Goal: Task Accomplishment & Management: Complete application form

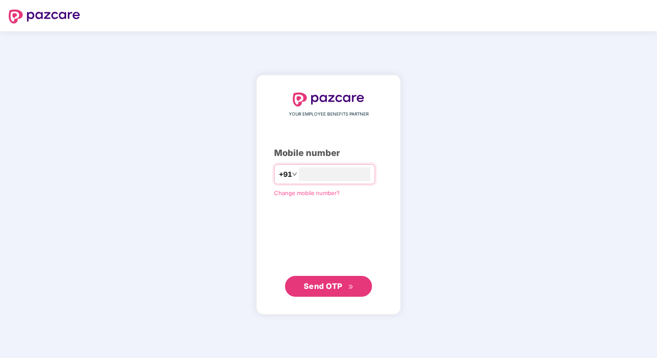
type input "**********"
click at [342, 282] on span "Send OTP" at bounding box center [323, 285] width 39 height 9
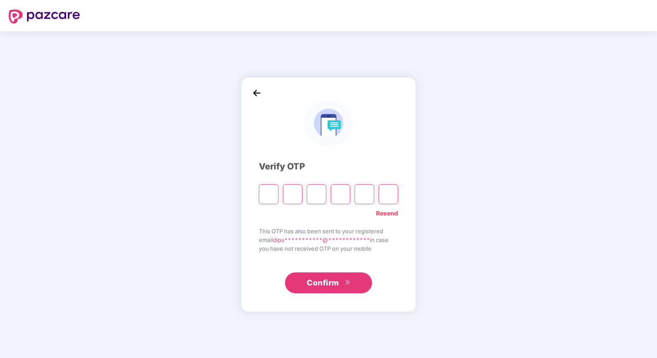
type input "*"
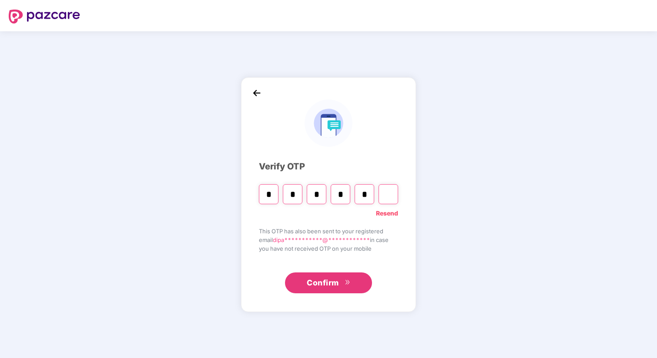
type input "*"
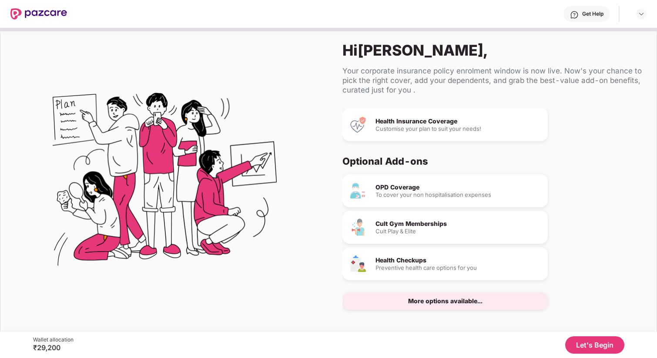
scroll to position [5, 0]
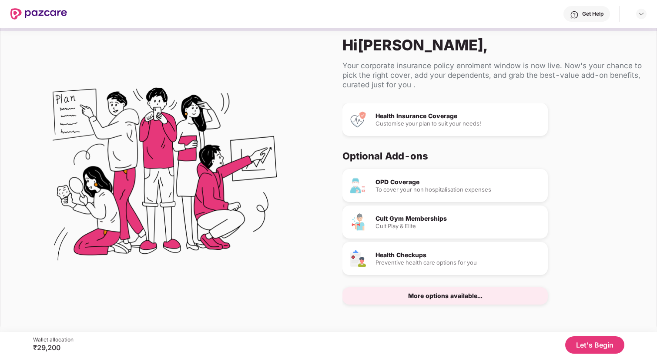
click at [431, 121] on div "Customise your plan to suit your needs!" at bounding box center [457, 124] width 165 height 6
click at [598, 348] on button "Let's Begin" at bounding box center [594, 345] width 59 height 17
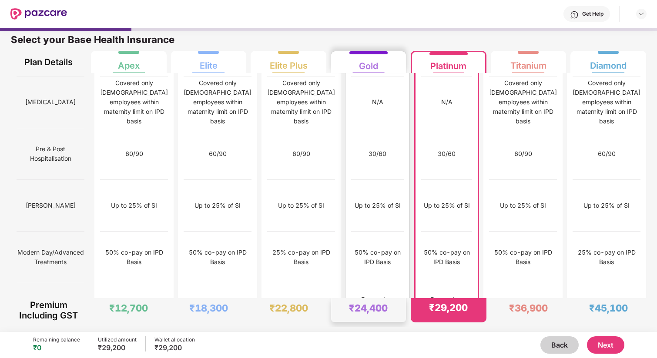
scroll to position [829, 0]
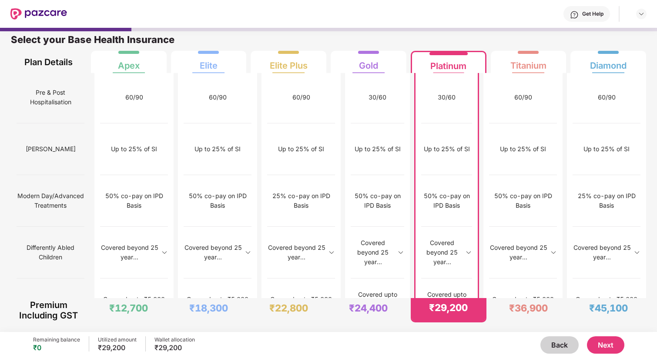
click at [595, 345] on button "Next" at bounding box center [605, 345] width 37 height 17
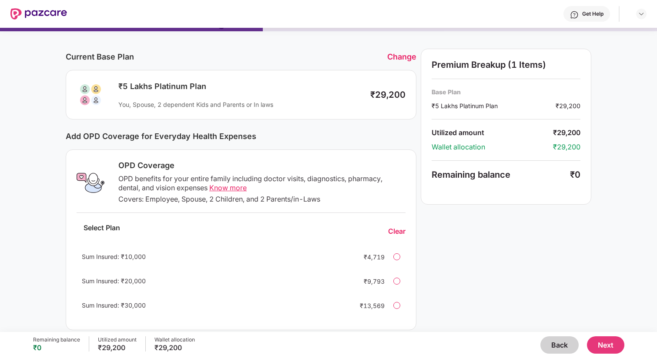
scroll to position [0, 0]
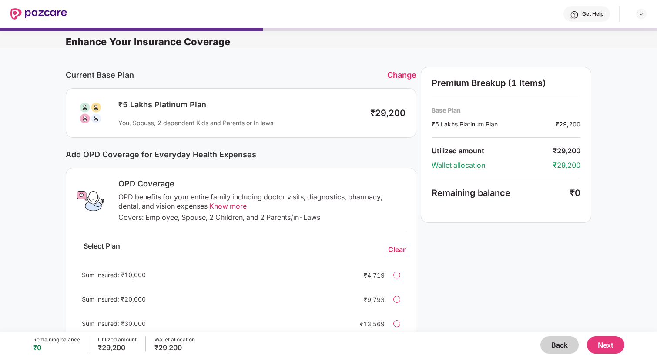
click at [564, 346] on button "Back" at bounding box center [559, 345] width 38 height 17
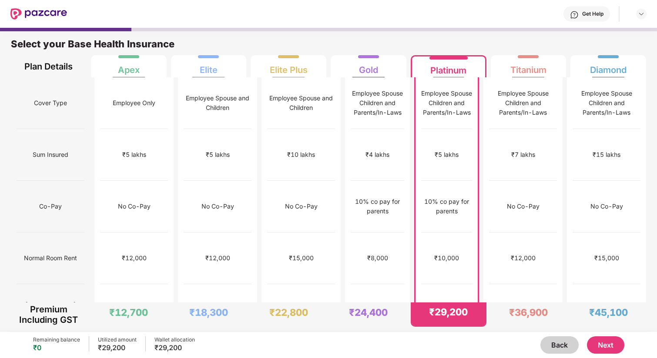
click at [564, 346] on button "Back" at bounding box center [559, 345] width 38 height 17
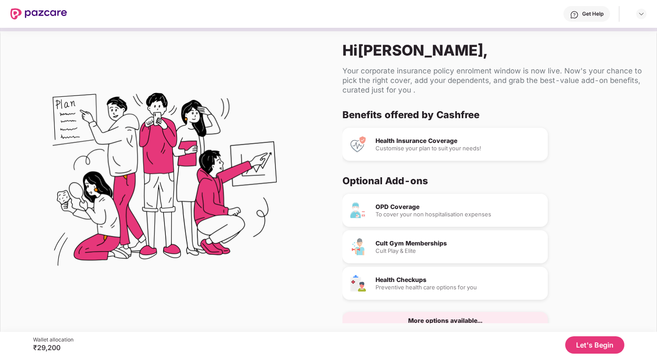
scroll to position [20, 0]
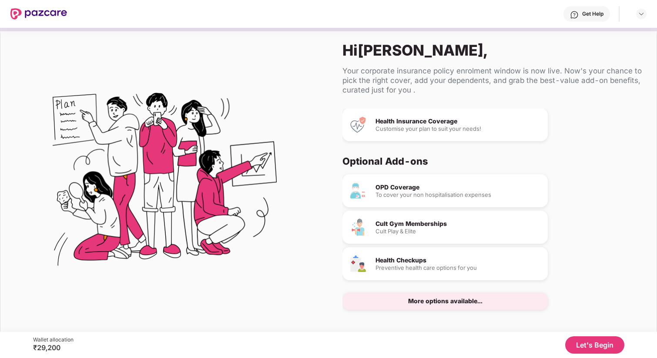
click at [438, 299] on div "More options available..." at bounding box center [445, 301] width 74 height 6
click at [437, 306] on div "More options available..." at bounding box center [444, 301] width 205 height 17
click at [432, 297] on div "More options available..." at bounding box center [444, 301] width 205 height 17
click at [416, 264] on div "Health Checkups Preventive health care options for you" at bounding box center [457, 263] width 165 height 13
click at [385, 255] on div "Health Checkups Preventive health care options for you" at bounding box center [444, 263] width 205 height 33
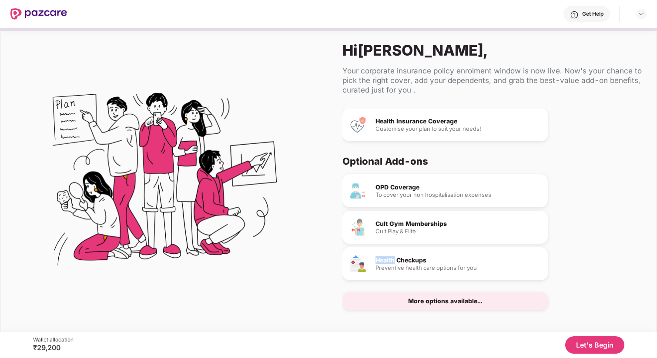
click at [385, 255] on div "Health Checkups Preventive health care options for you" at bounding box center [444, 263] width 205 height 33
click at [393, 257] on div "Health Checkups" at bounding box center [457, 260] width 165 height 6
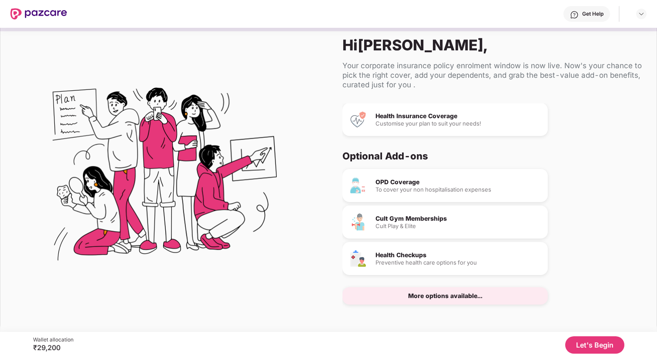
click at [448, 257] on div "Health Checkups Preventive health care options for you" at bounding box center [457, 258] width 165 height 13
click at [408, 257] on div "Health Checkups" at bounding box center [457, 255] width 165 height 6
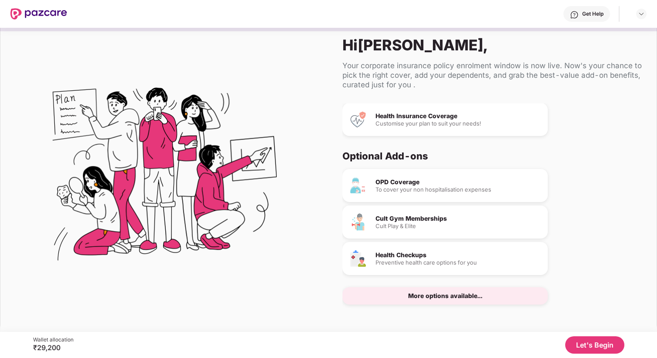
click at [402, 221] on div "Cult Gym Memberships" at bounding box center [457, 219] width 165 height 6
click at [396, 181] on div "OPD Coverage" at bounding box center [457, 182] width 165 height 6
click at [491, 291] on div "More options available..." at bounding box center [444, 295] width 205 height 17
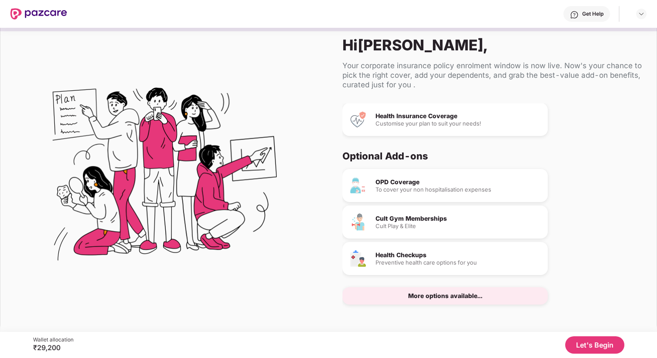
click at [601, 349] on button "Let's Begin" at bounding box center [594, 345] width 59 height 17
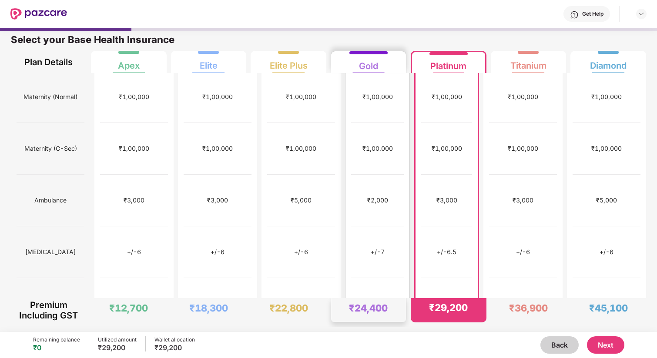
scroll to position [0, 0]
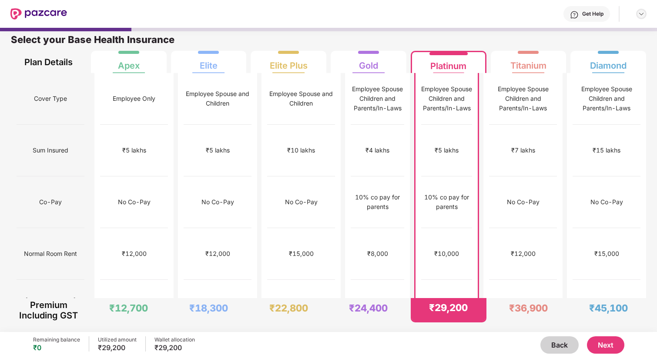
click at [638, 14] on img at bounding box center [641, 13] width 7 height 7
click at [480, 29] on div at bounding box center [328, 29] width 657 height 3
click at [352, 108] on div "Employee Spouse Children and Parents/In-Laws" at bounding box center [377, 98] width 53 height 29
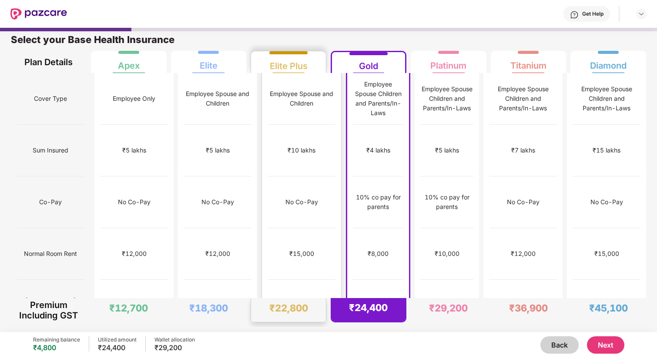
click at [308, 127] on div "₹10 lakhs" at bounding box center [301, 151] width 68 height 52
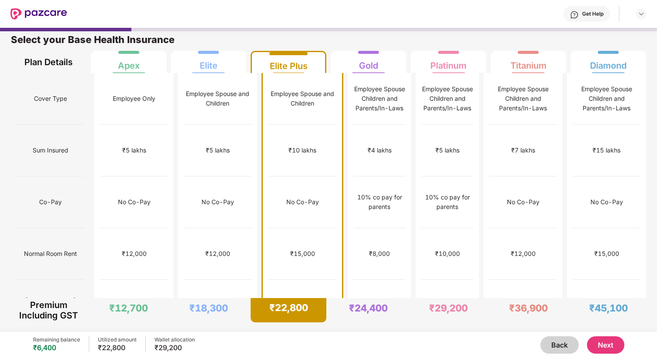
click at [607, 348] on button "Next" at bounding box center [605, 345] width 37 height 17
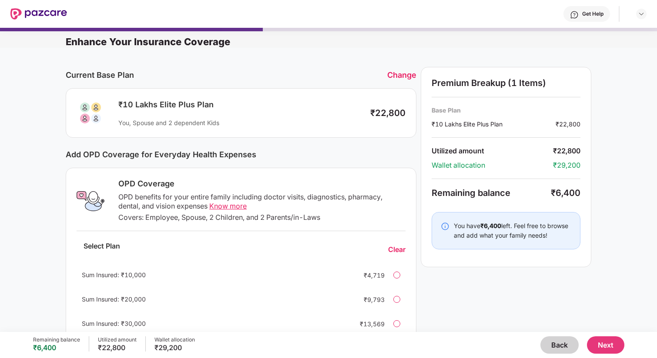
click at [602, 348] on button "Next" at bounding box center [605, 345] width 37 height 17
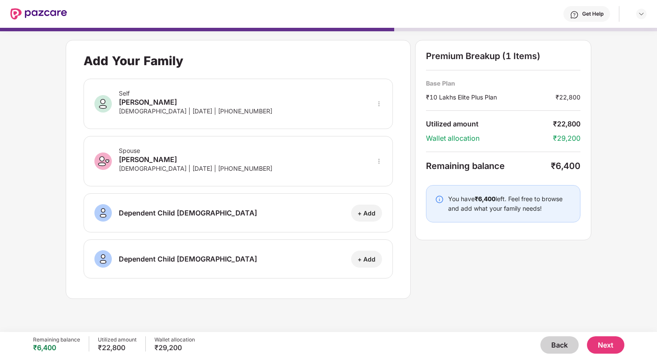
click at [613, 343] on button "Next" at bounding box center [605, 345] width 37 height 17
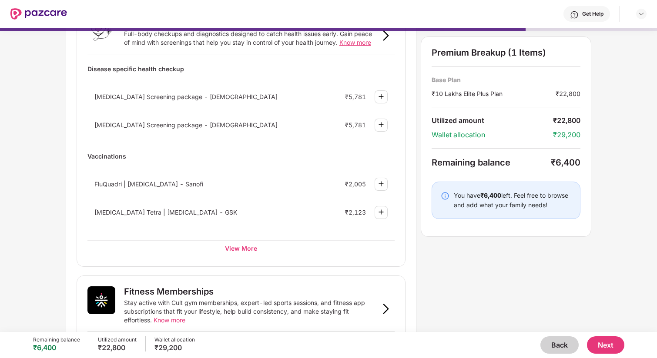
scroll to position [74, 0]
click at [246, 247] on div "View More" at bounding box center [240, 248] width 307 height 16
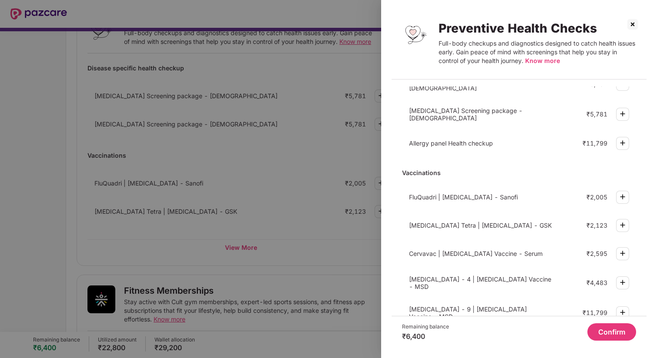
scroll to position [225, 0]
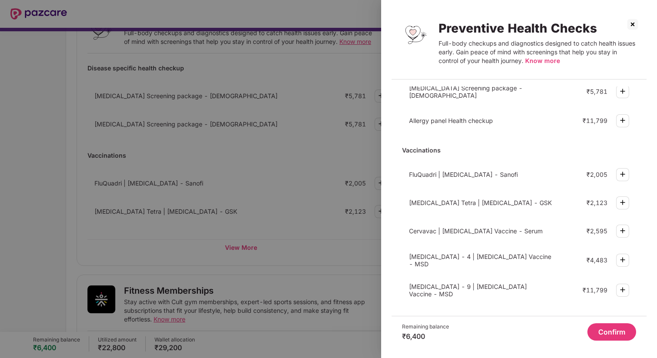
click at [632, 22] on img at bounding box center [632, 24] width 14 height 14
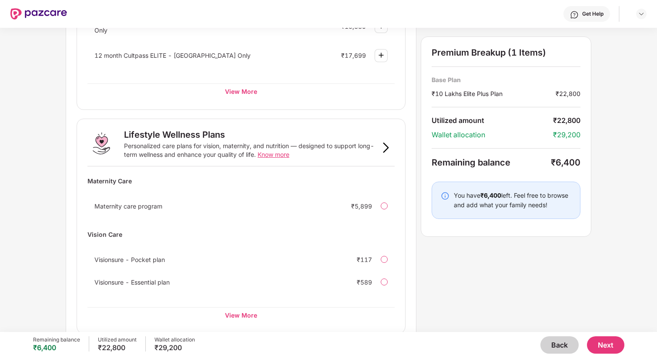
scroll to position [490, 0]
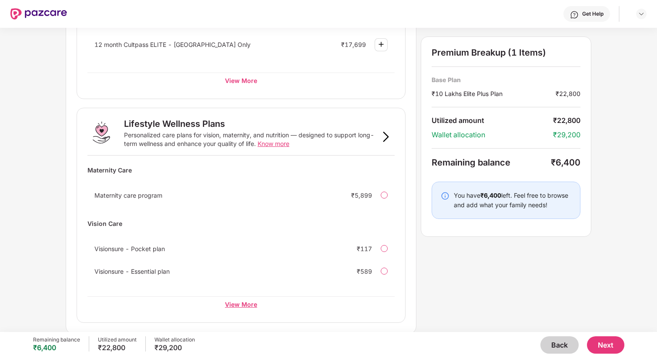
click at [245, 307] on div "View More" at bounding box center [240, 305] width 307 height 16
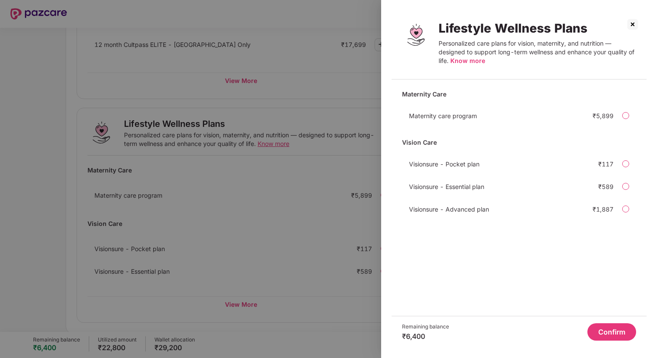
click at [632, 28] on img at bounding box center [632, 24] width 14 height 14
